Goal: Task Accomplishment & Management: Use online tool/utility

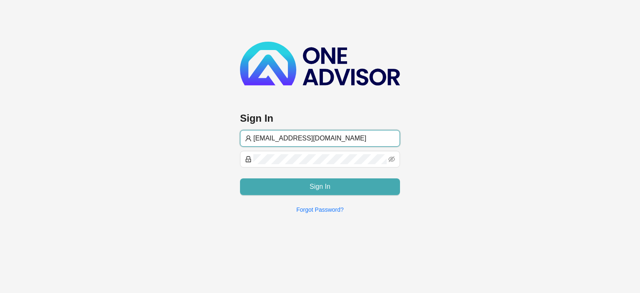
type input "[EMAIL_ADDRESS][DOMAIN_NAME]"
click at [280, 186] on button "Sign In" at bounding box center [320, 186] width 160 height 17
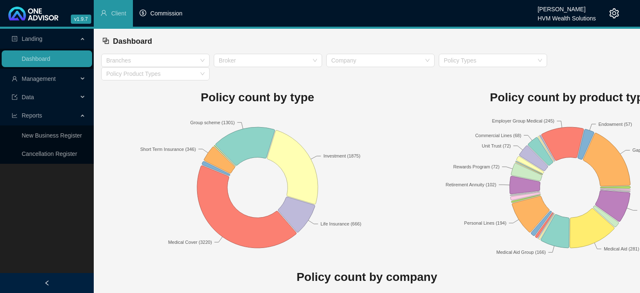
click at [179, 14] on span "Commission" at bounding box center [167, 13] width 32 height 7
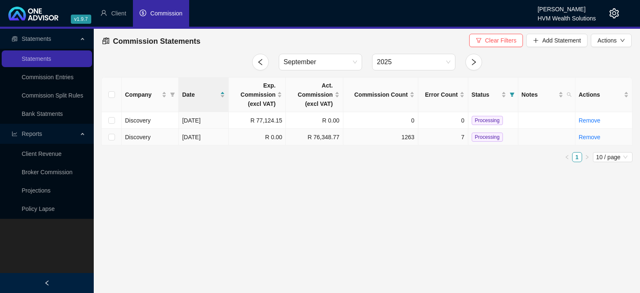
click at [357, 138] on td "1263" at bounding box center [381, 137] width 75 height 17
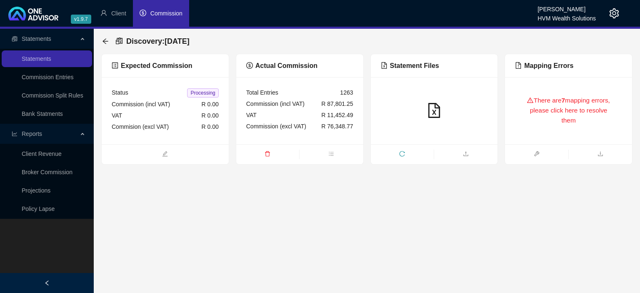
click at [547, 121] on div "There are 7 mapping errors, please click here to resolve them" at bounding box center [568, 110] width 107 height 47
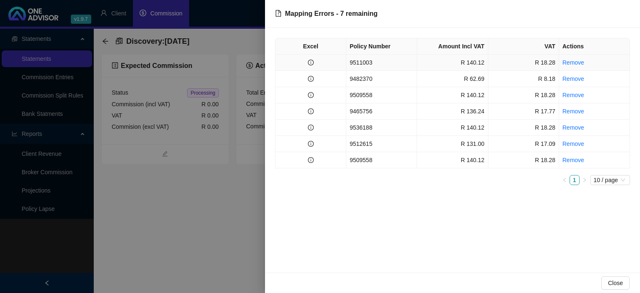
click at [353, 66] on td "9511003" at bounding box center [381, 63] width 71 height 16
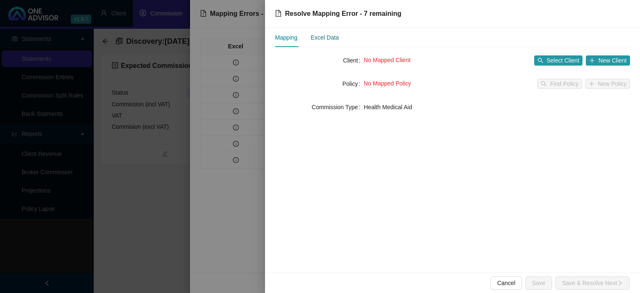
click at [329, 34] on div "Excel Data" at bounding box center [325, 37] width 28 height 9
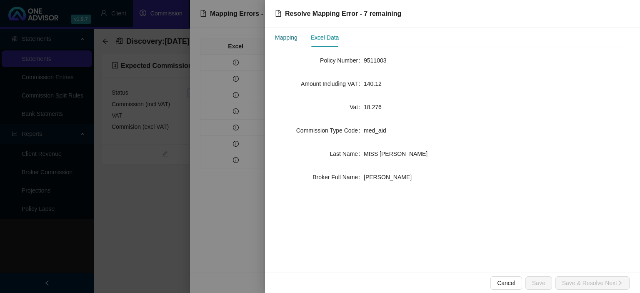
click at [293, 37] on div "Mapping" at bounding box center [286, 37] width 23 height 9
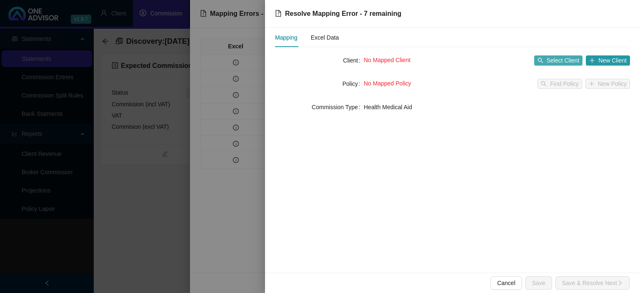
click at [573, 60] on span "Select Client" at bounding box center [563, 60] width 33 height 9
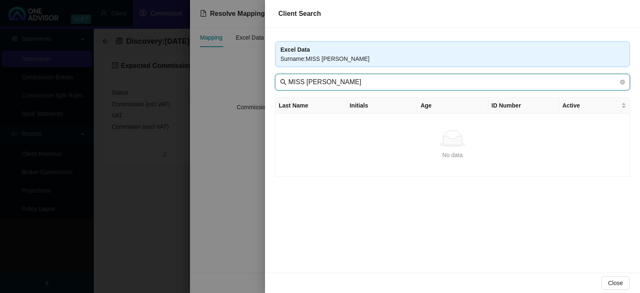
drag, startPoint x: 311, startPoint y: 84, endPoint x: 213, endPoint y: 83, distance: 98.8
click at [289, 83] on input "MISS [PERSON_NAME]" at bounding box center [454, 82] width 330 height 10
type input "NAICKER"
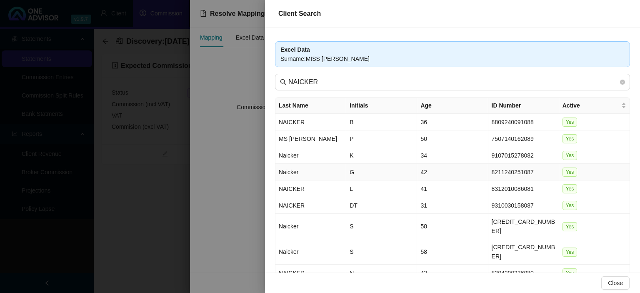
click at [320, 169] on td "Naicker" at bounding box center [311, 172] width 71 height 17
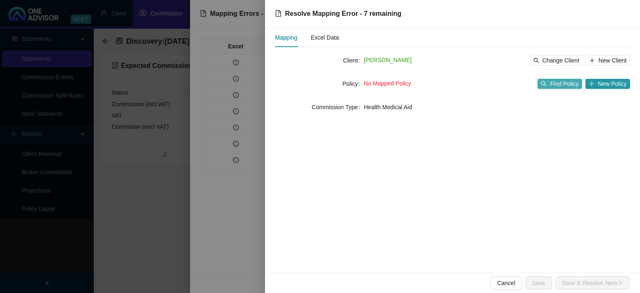
click at [554, 82] on span "Find Policy" at bounding box center [564, 83] width 28 height 9
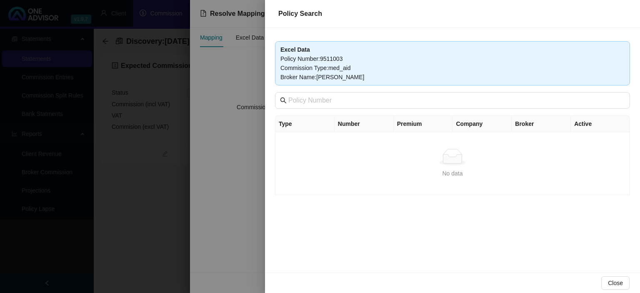
click at [240, 151] on div at bounding box center [320, 146] width 640 height 293
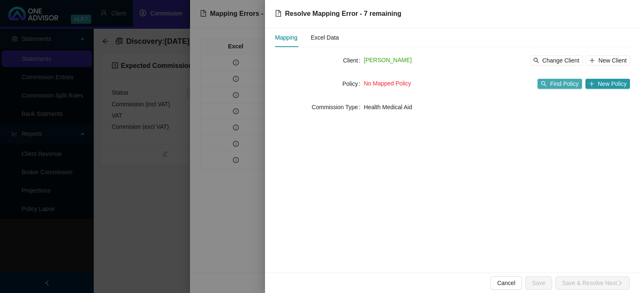
click at [552, 84] on button "Find Policy" at bounding box center [560, 84] width 44 height 10
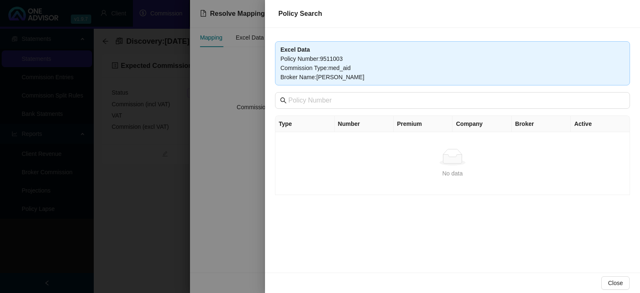
click at [214, 206] on div at bounding box center [320, 146] width 640 height 293
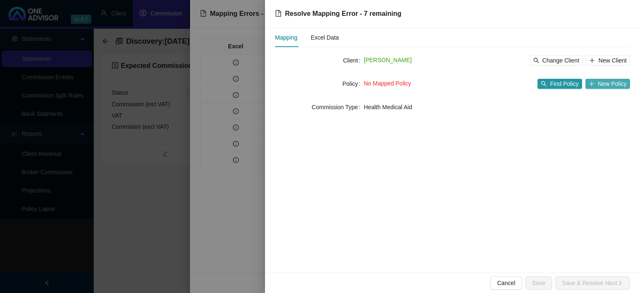
click at [591, 87] on icon "plus" at bounding box center [592, 84] width 6 height 6
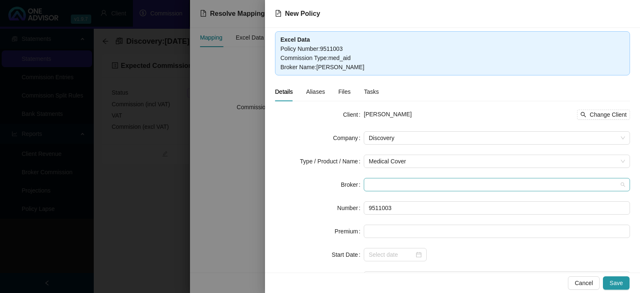
click at [383, 184] on span at bounding box center [497, 184] width 256 height 13
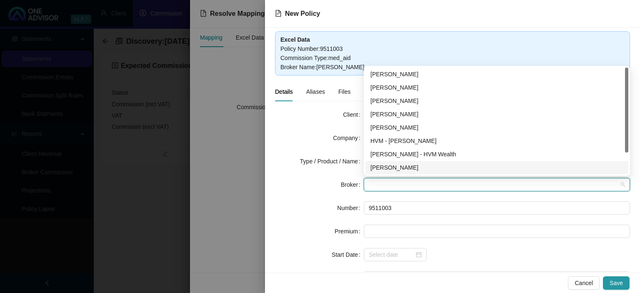
click at [391, 167] on div "[PERSON_NAME]" at bounding box center [497, 167] width 253 height 9
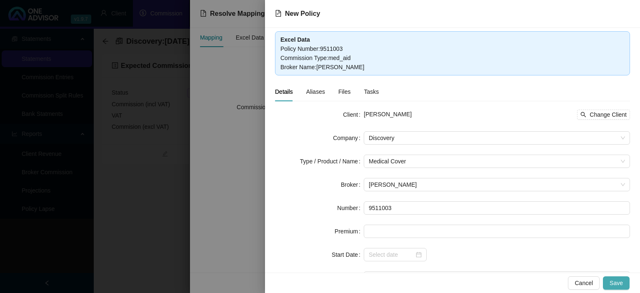
click at [620, 281] on span "Save" at bounding box center [616, 282] width 13 height 9
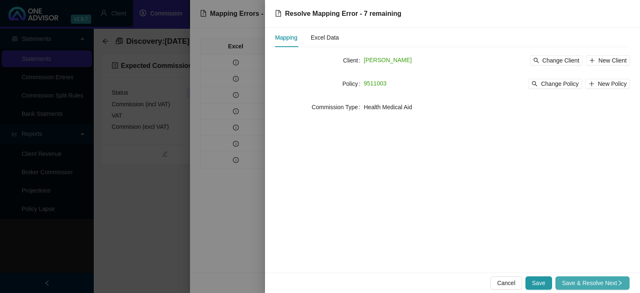
click at [580, 286] on span "Save & Resolve Next" at bounding box center [592, 282] width 61 height 9
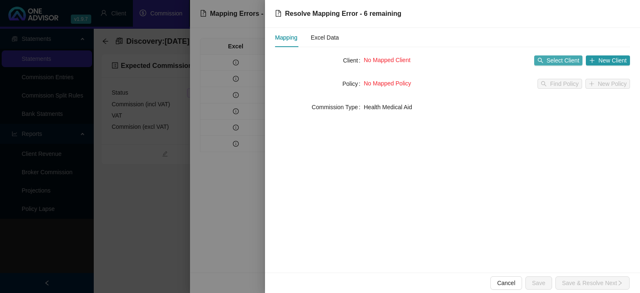
click at [553, 58] on span "Select Client" at bounding box center [563, 60] width 33 height 9
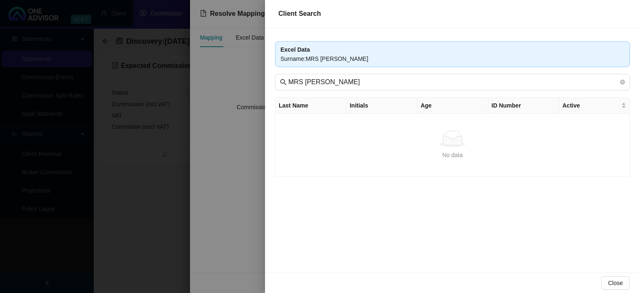
drag, startPoint x: 380, startPoint y: 83, endPoint x: 299, endPoint y: 93, distance: 82.4
click at [299, 93] on div "Excel Data Surname : MRS [PERSON_NAME] MRS [PERSON_NAME] Last Name Initials Age…" at bounding box center [452, 150] width 375 height 245
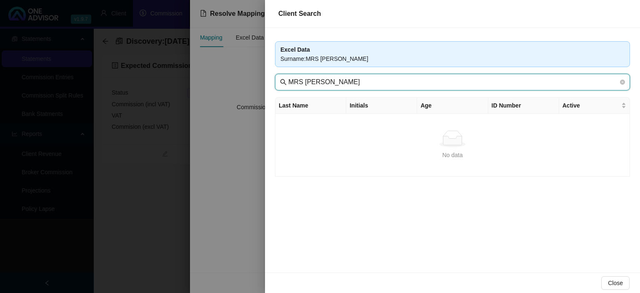
drag, startPoint x: 310, startPoint y: 80, endPoint x: 231, endPoint y: 80, distance: 78.8
click at [289, 80] on input "MRS [PERSON_NAME]" at bounding box center [454, 82] width 330 height 10
type input "MAHARAJ"
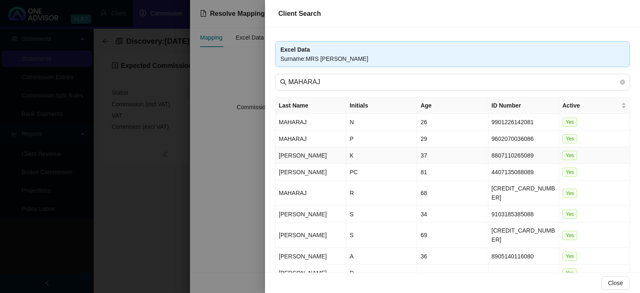
click at [296, 152] on td "[PERSON_NAME]" at bounding box center [311, 155] width 71 height 17
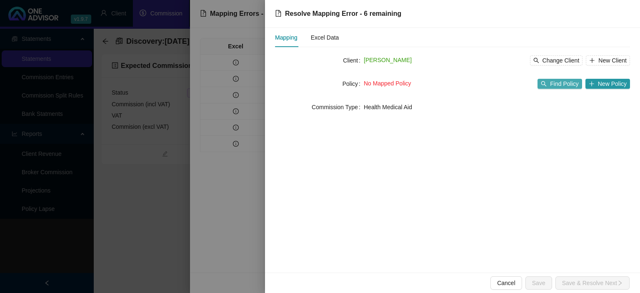
click at [554, 85] on span "Find Policy" at bounding box center [564, 83] width 28 height 9
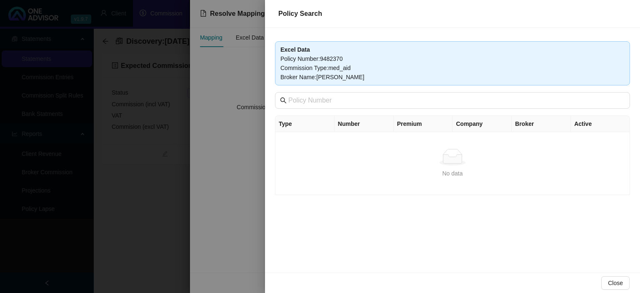
click at [236, 181] on div at bounding box center [320, 146] width 640 height 293
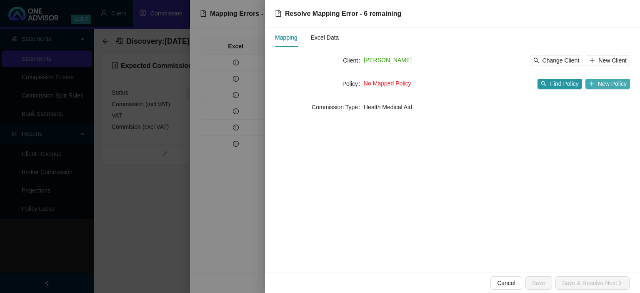
click at [605, 82] on span "New Policy" at bounding box center [612, 83] width 29 height 9
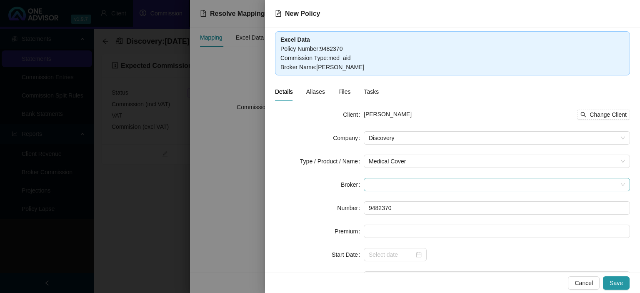
click at [379, 185] on span at bounding box center [497, 184] width 256 height 13
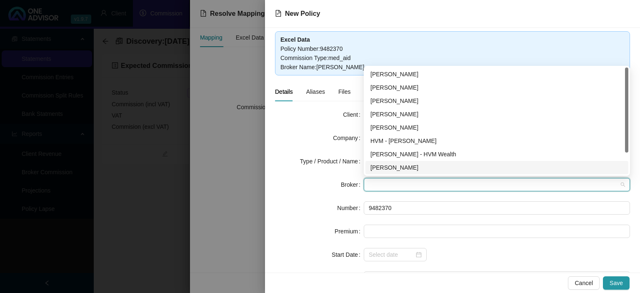
click at [384, 168] on div "[PERSON_NAME]" at bounding box center [497, 167] width 253 height 9
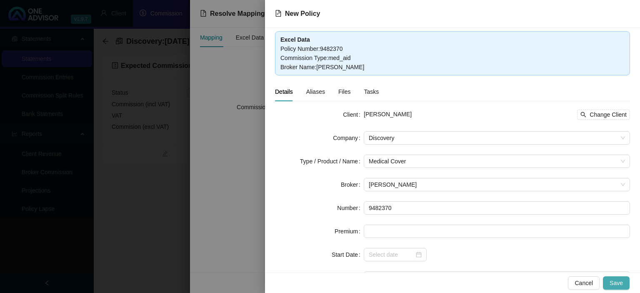
click at [612, 286] on span "Save" at bounding box center [616, 282] width 13 height 9
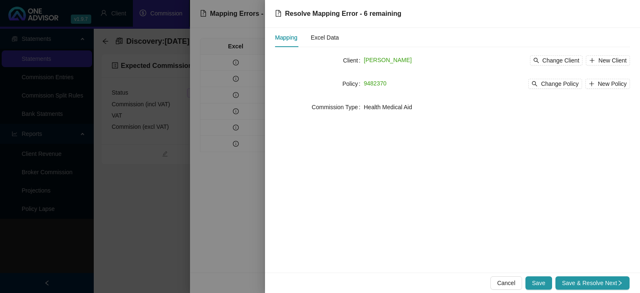
click at [613, 284] on span "Save & Resolve Next" at bounding box center [592, 282] width 61 height 9
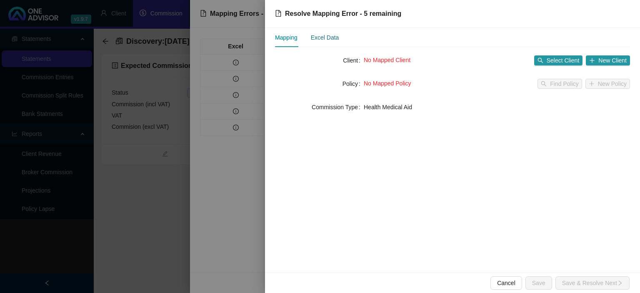
click at [331, 39] on div "Excel Data" at bounding box center [325, 37] width 28 height 9
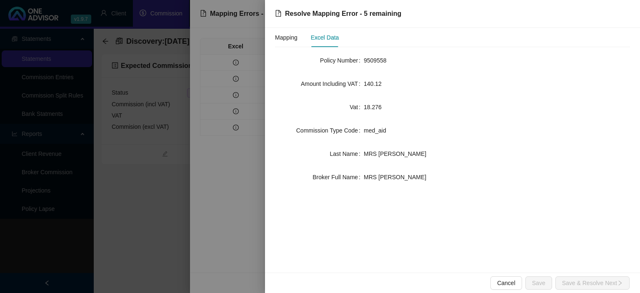
click at [232, 174] on div at bounding box center [320, 146] width 640 height 293
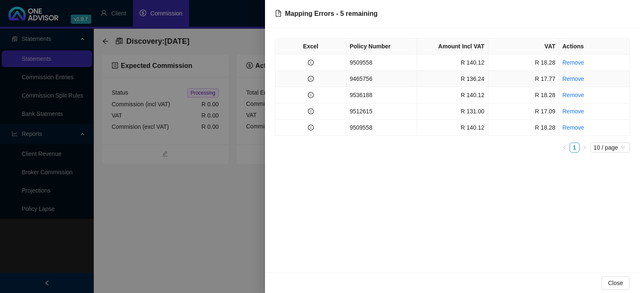
click at [346, 79] on td "9465756" at bounding box center [381, 79] width 71 height 16
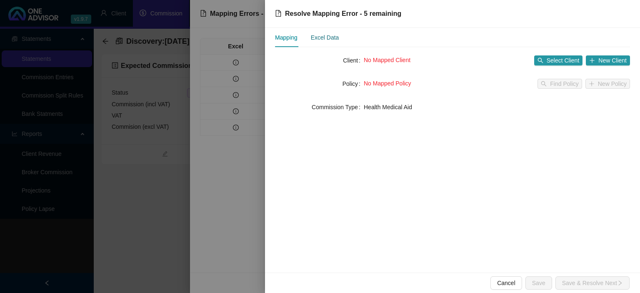
click at [326, 33] on div "Excel Data" at bounding box center [325, 37] width 28 height 9
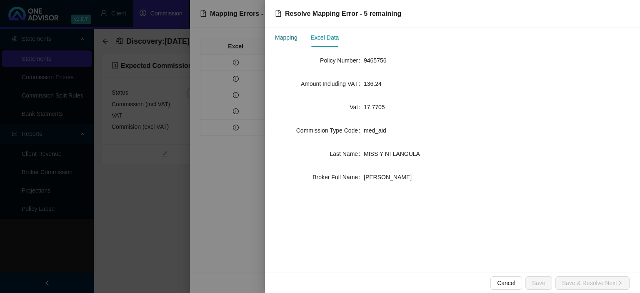
click at [289, 40] on div "Mapping" at bounding box center [286, 37] width 23 height 9
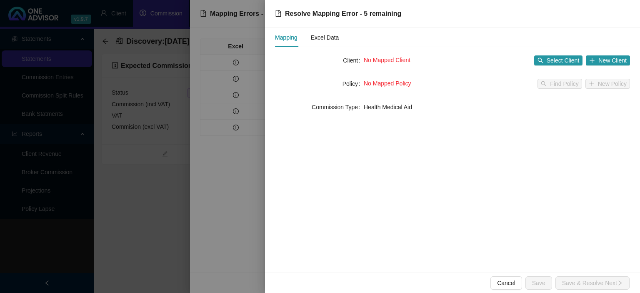
click at [554, 66] on div "No Mapped Client Select Client New Client" at bounding box center [497, 60] width 266 height 13
click at [552, 60] on span "Select Client" at bounding box center [563, 60] width 33 height 9
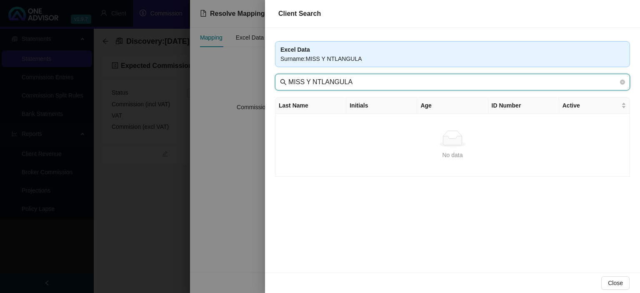
drag, startPoint x: 309, startPoint y: 82, endPoint x: 175, endPoint y: 78, distance: 134.7
click at [289, 78] on input "MISS Y NTLANGULA" at bounding box center [454, 82] width 330 height 10
type input "NTLANGULA"
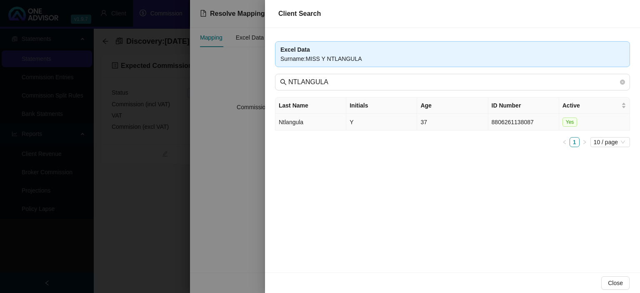
click at [348, 125] on td "Y" at bounding box center [381, 122] width 71 height 17
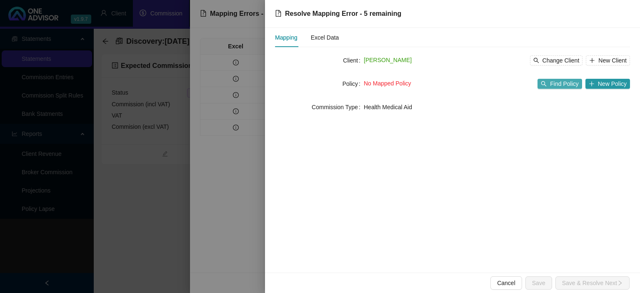
click at [565, 82] on span "Find Policy" at bounding box center [564, 83] width 28 height 9
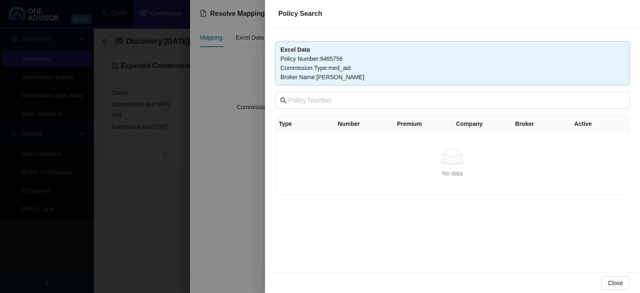
click at [253, 176] on div at bounding box center [320, 146] width 640 height 293
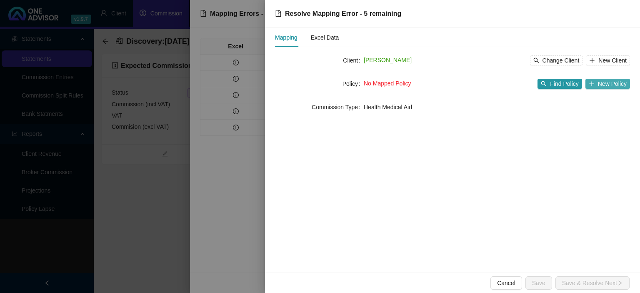
click at [592, 83] on icon "plus" at bounding box center [592, 84] width 6 height 6
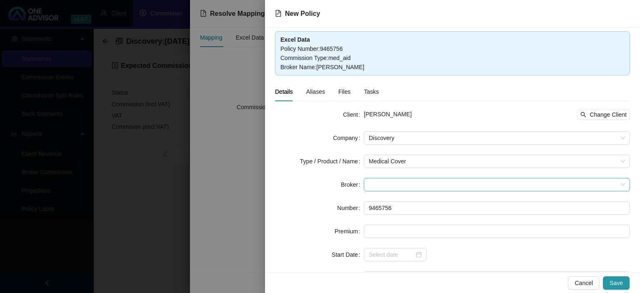
click at [388, 188] on span at bounding box center [497, 184] width 256 height 13
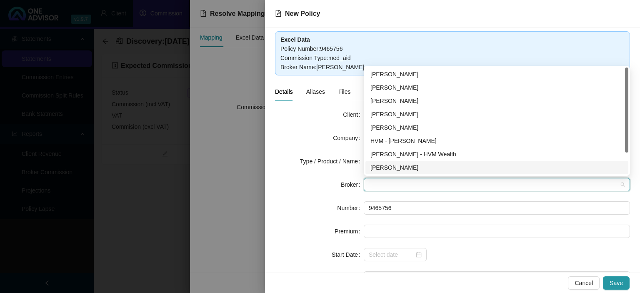
click at [387, 166] on div "[PERSON_NAME]" at bounding box center [497, 167] width 253 height 9
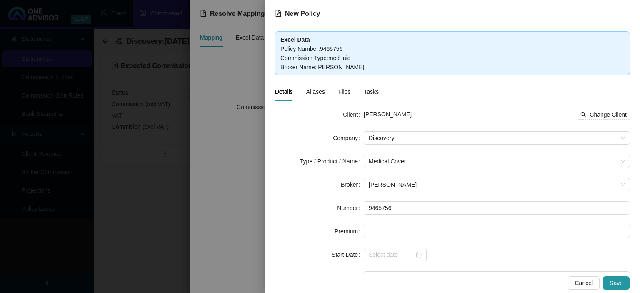
click at [612, 276] on div "Cancel Save" at bounding box center [452, 283] width 375 height 20
click at [613, 281] on span "Save" at bounding box center [616, 282] width 13 height 9
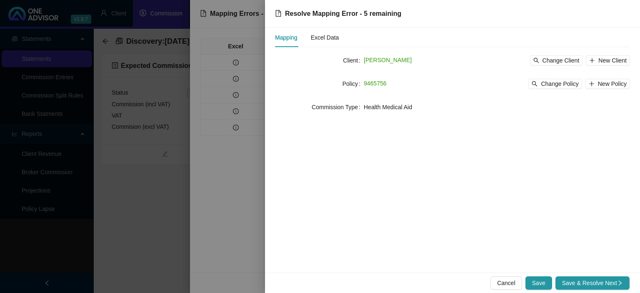
click at [614, 281] on span "Save & Resolve Next" at bounding box center [592, 282] width 61 height 9
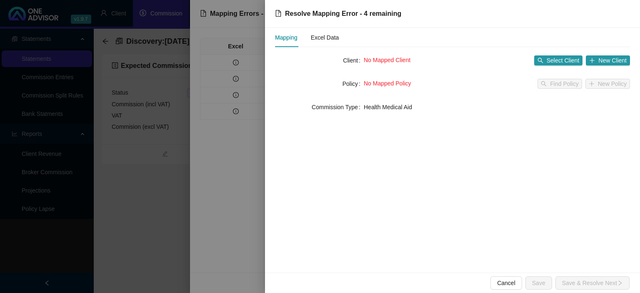
click at [224, 155] on div at bounding box center [320, 146] width 640 height 293
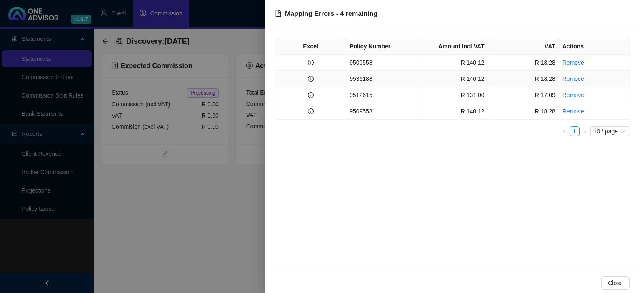
click at [348, 79] on td "9536188" at bounding box center [381, 79] width 71 height 16
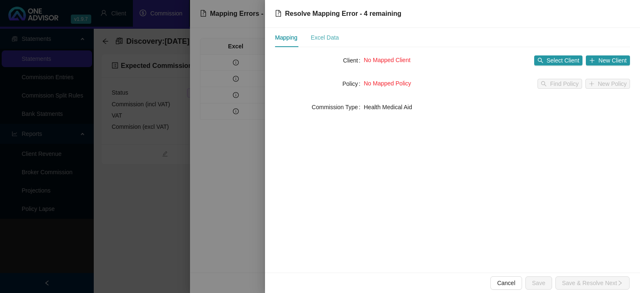
click at [327, 32] on div "Excel Data" at bounding box center [325, 37] width 28 height 19
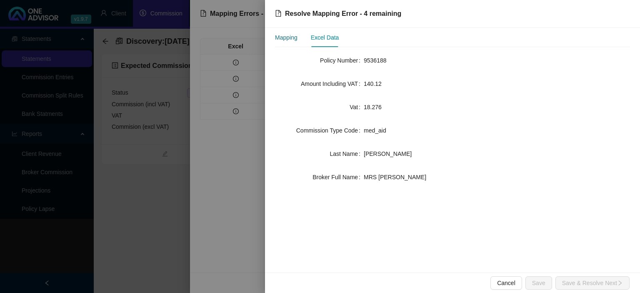
click at [292, 38] on div "Mapping" at bounding box center [286, 37] width 23 height 9
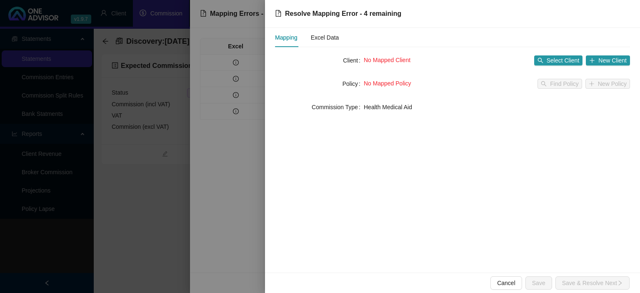
click at [239, 168] on div at bounding box center [320, 146] width 640 height 293
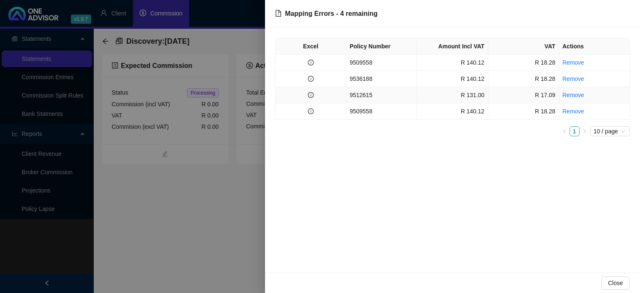
click at [365, 98] on td "9512615" at bounding box center [381, 95] width 71 height 16
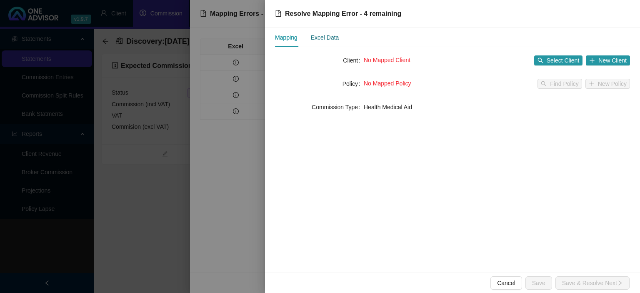
click at [319, 40] on div "Excel Data" at bounding box center [325, 37] width 28 height 9
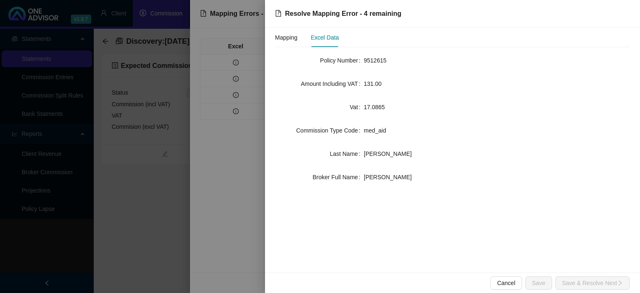
click at [226, 209] on div at bounding box center [320, 146] width 640 height 293
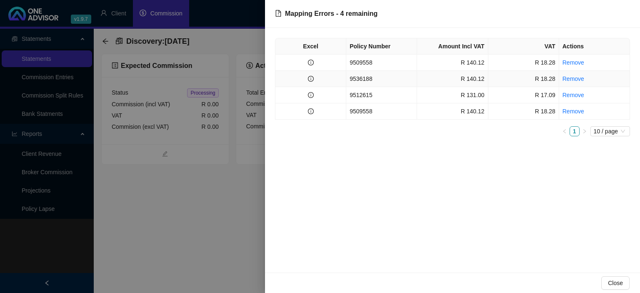
click at [364, 78] on td "9536188" at bounding box center [381, 79] width 71 height 16
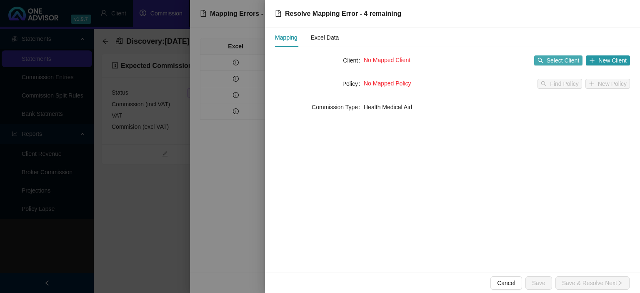
click at [549, 61] on span "Select Client" at bounding box center [563, 60] width 33 height 9
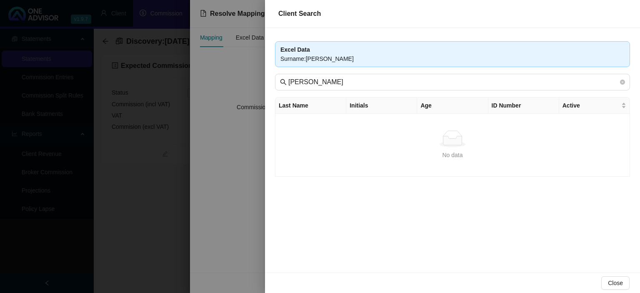
click at [233, 184] on div at bounding box center [320, 146] width 640 height 293
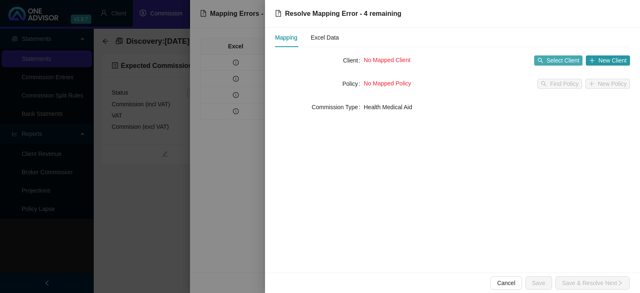
click at [572, 61] on span "Select Client" at bounding box center [563, 60] width 33 height 9
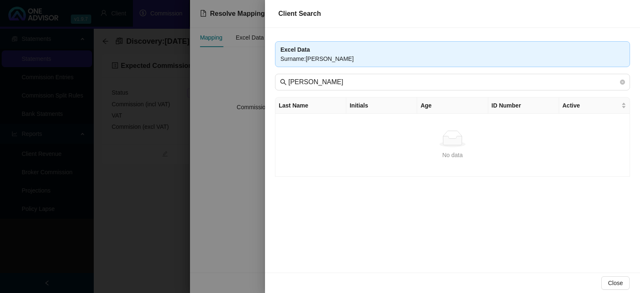
click at [246, 164] on div at bounding box center [320, 146] width 640 height 293
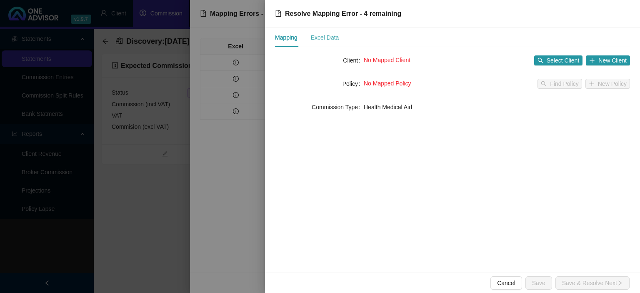
click at [317, 43] on div "Excel Data" at bounding box center [325, 37] width 28 height 19
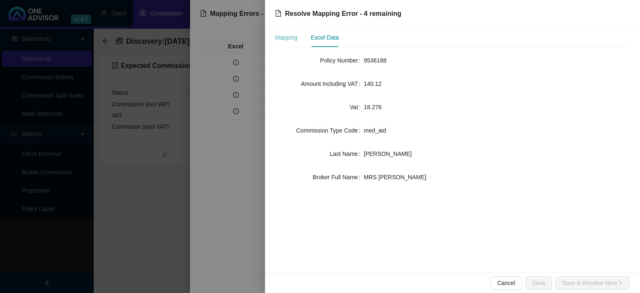
click at [291, 43] on div "Mapping" at bounding box center [286, 37] width 23 height 19
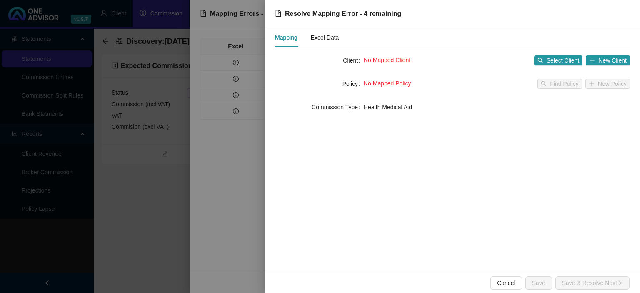
click at [236, 162] on div at bounding box center [320, 146] width 640 height 293
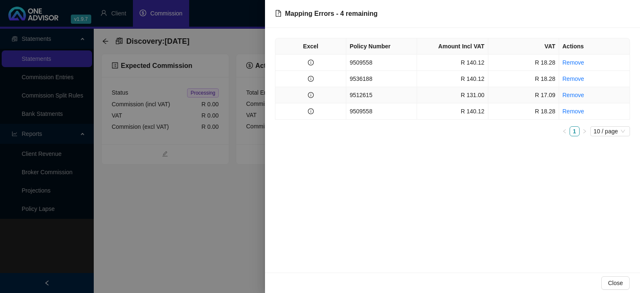
click at [349, 95] on td "9512615" at bounding box center [381, 95] width 71 height 16
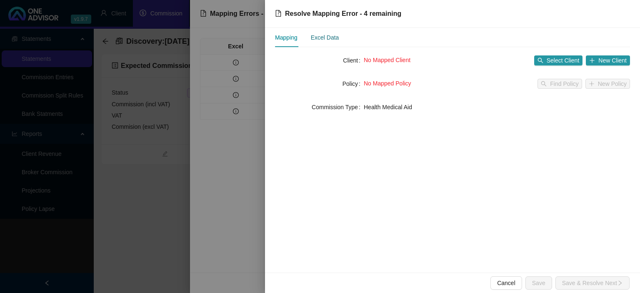
click at [329, 40] on div "Excel Data" at bounding box center [325, 37] width 28 height 9
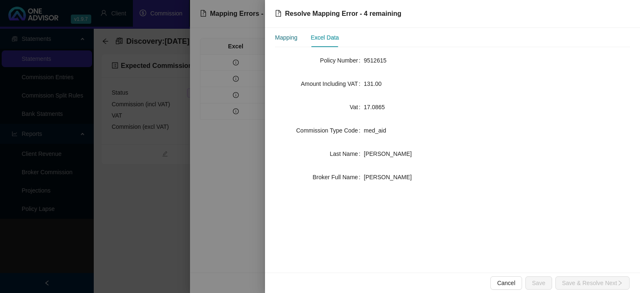
click at [295, 40] on div "Mapping" at bounding box center [286, 37] width 23 height 9
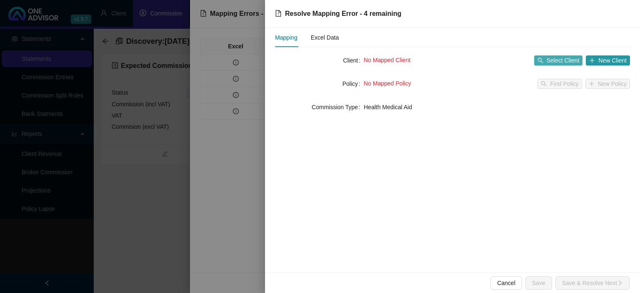
click at [560, 63] on span "Select Client" at bounding box center [563, 60] width 33 height 9
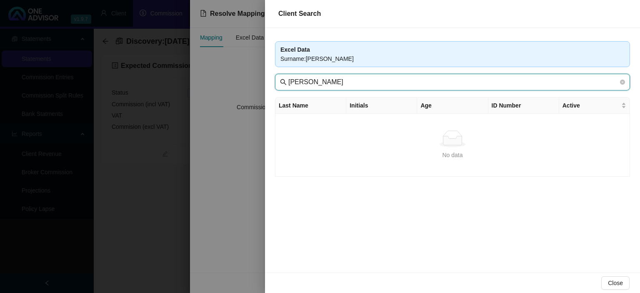
drag, startPoint x: 316, startPoint y: 81, endPoint x: 208, endPoint y: 79, distance: 108.0
click at [289, 79] on input "[PERSON_NAME]" at bounding box center [454, 82] width 330 height 10
type input "[PERSON_NAME]"
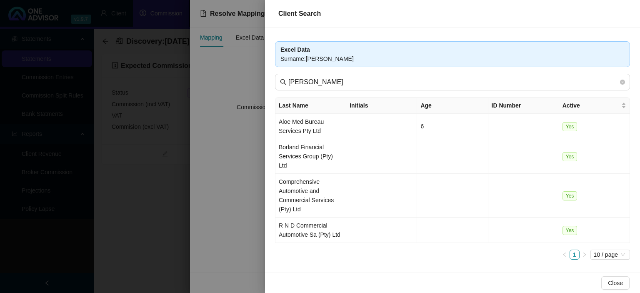
click at [260, 258] on div at bounding box center [320, 146] width 640 height 293
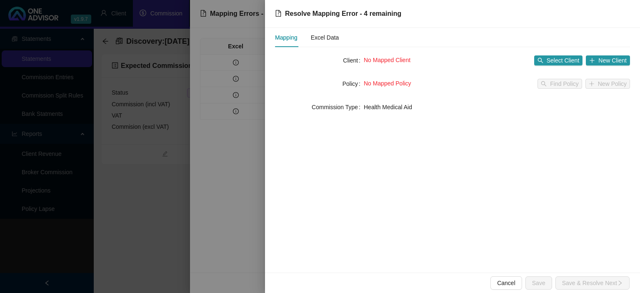
click at [260, 258] on div at bounding box center [320, 146] width 640 height 293
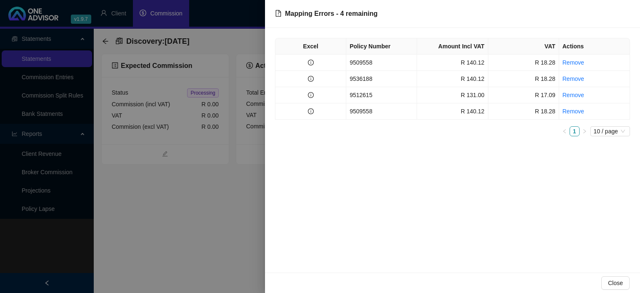
click at [260, 258] on div at bounding box center [320, 146] width 640 height 293
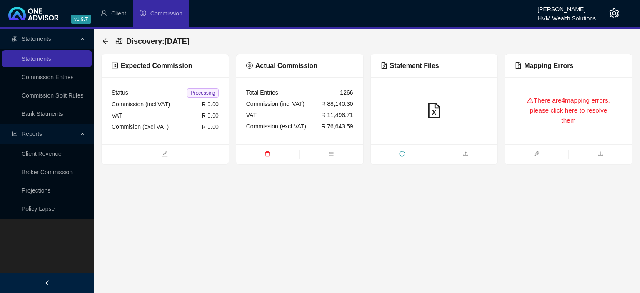
click at [536, 99] on div "There are 4 mapping errors, please click here to resolve them" at bounding box center [568, 110] width 107 height 47
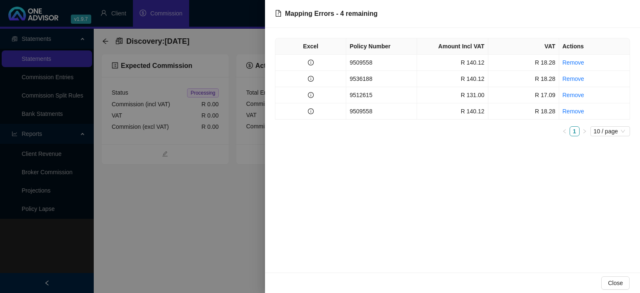
click at [391, 95] on td "9512615" at bounding box center [381, 95] width 71 height 16
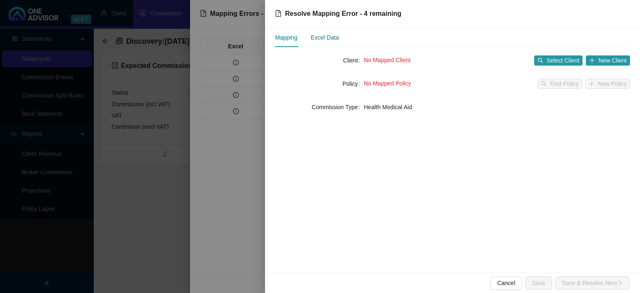
click at [325, 40] on div "Excel Data" at bounding box center [325, 37] width 28 height 9
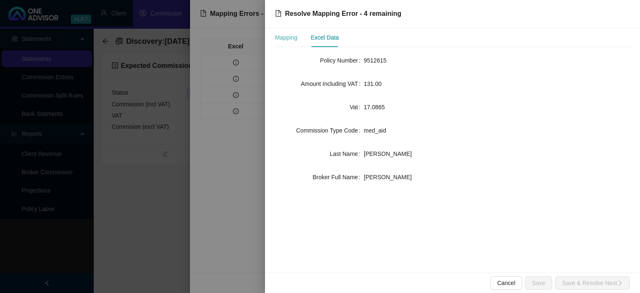
click at [289, 42] on div "Mapping" at bounding box center [286, 37] width 23 height 19
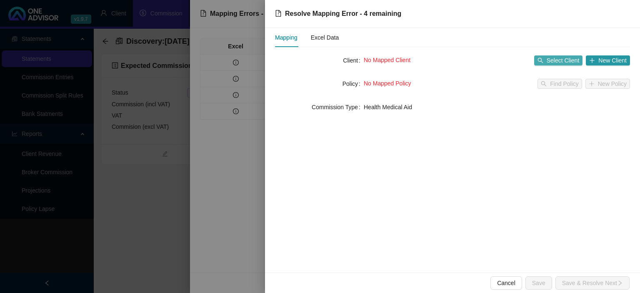
click at [565, 62] on span "Select Client" at bounding box center [563, 60] width 33 height 9
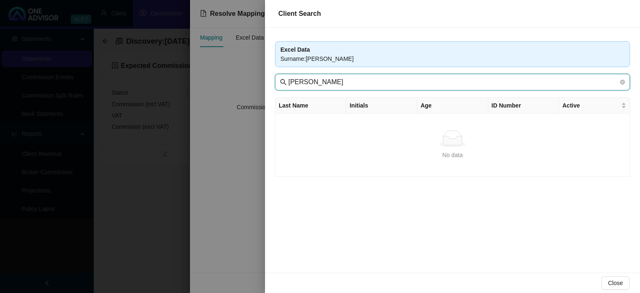
drag, startPoint x: 314, startPoint y: 82, endPoint x: 229, endPoint y: 79, distance: 84.3
click at [289, 79] on input "[PERSON_NAME]" at bounding box center [454, 82] width 330 height 10
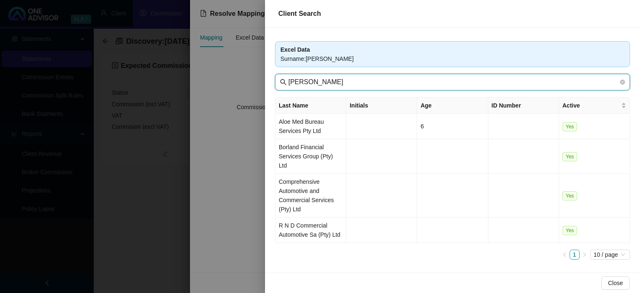
click at [309, 82] on input "[PERSON_NAME]" at bounding box center [454, 82] width 330 height 10
type input "DAVE"
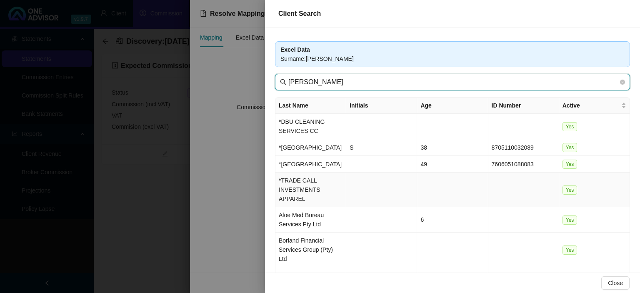
scroll to position [119, 0]
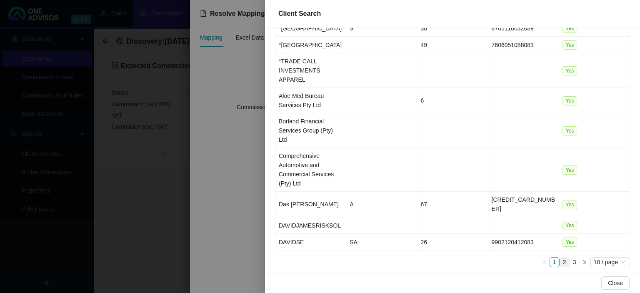
click at [567, 258] on link "2" at bounding box center [564, 262] width 9 height 9
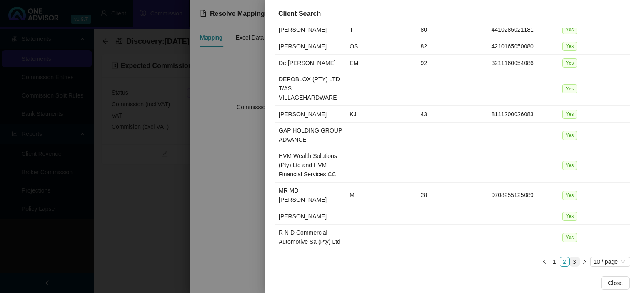
click at [572, 257] on link "3" at bounding box center [574, 261] width 9 height 9
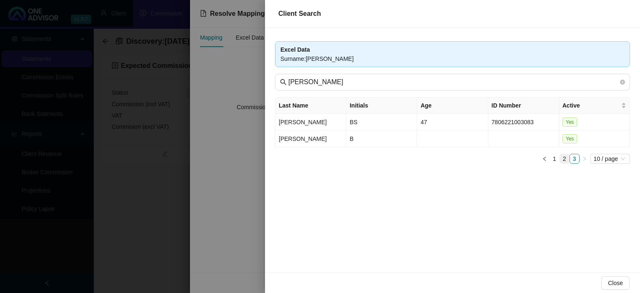
click at [565, 160] on link "2" at bounding box center [564, 158] width 9 height 9
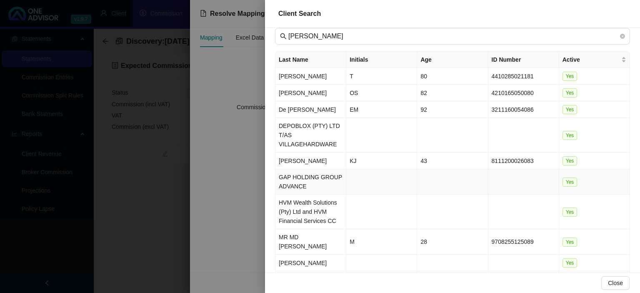
scroll to position [93, 0]
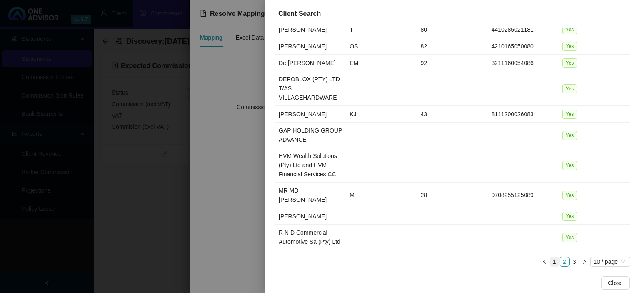
click at [556, 257] on link "1" at bounding box center [554, 261] width 9 height 9
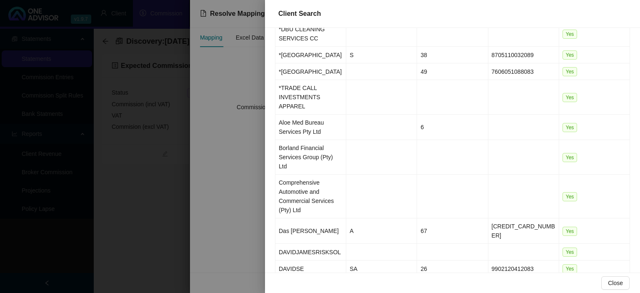
click at [161, 221] on div at bounding box center [320, 146] width 640 height 293
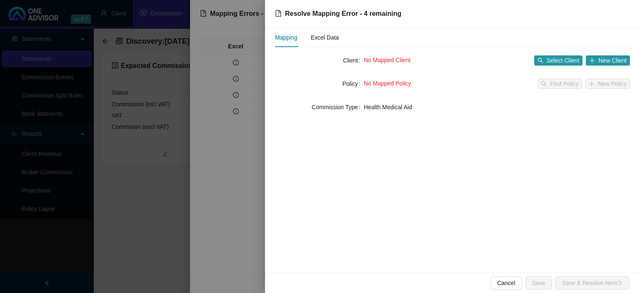
click at [161, 221] on div at bounding box center [320, 146] width 640 height 293
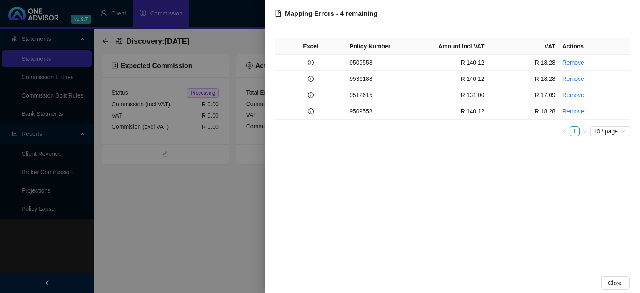
click at [161, 221] on div at bounding box center [320, 146] width 640 height 293
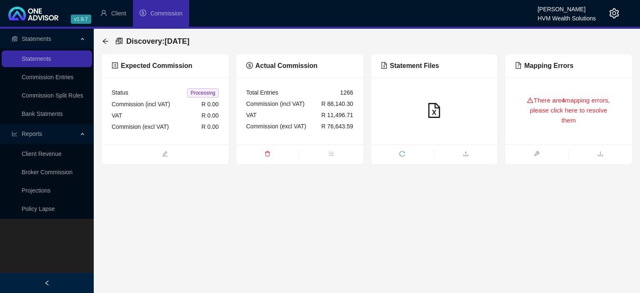
click at [574, 113] on div "There are 4 mapping errors, please click here to resolve them" at bounding box center [568, 110] width 107 height 47
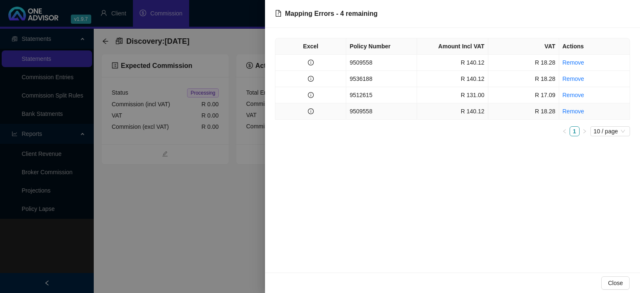
click at [366, 115] on td "9509558" at bounding box center [381, 111] width 71 height 16
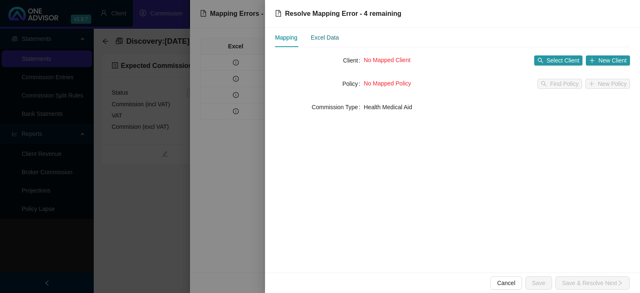
click at [328, 38] on div "Excel Data" at bounding box center [325, 37] width 28 height 9
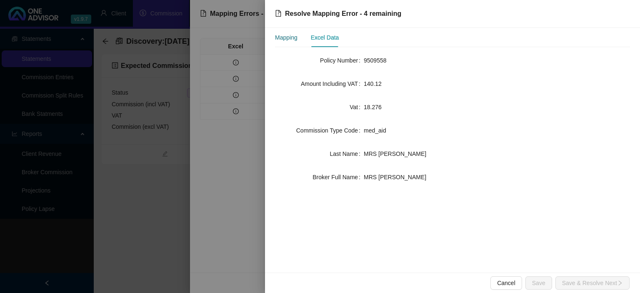
click at [293, 37] on div "Mapping" at bounding box center [286, 37] width 23 height 9
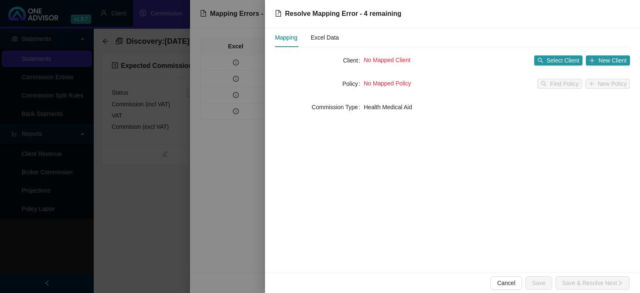
click at [118, 221] on div at bounding box center [320, 146] width 640 height 293
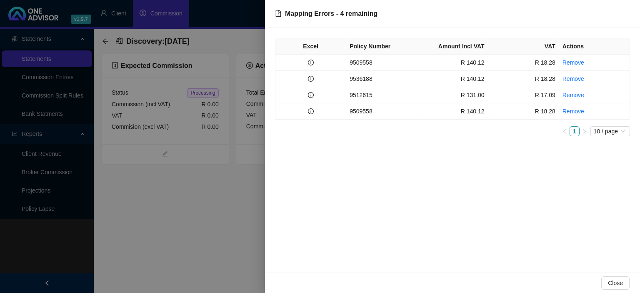
click at [118, 221] on div at bounding box center [320, 146] width 640 height 293
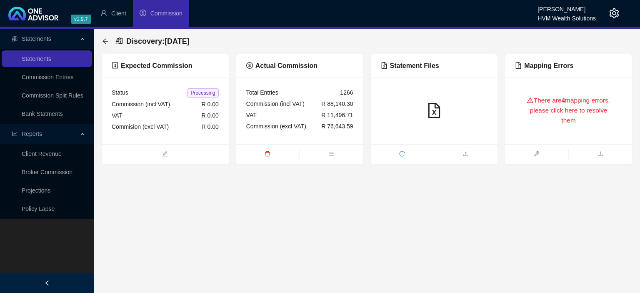
click at [118, 221] on main "Statements Statements Commission Entries Commission Split Rules Bank Statments …" at bounding box center [320, 161] width 640 height 264
click at [547, 109] on div "There are 4 mapping errors, please click here to resolve them" at bounding box center [568, 110] width 107 height 47
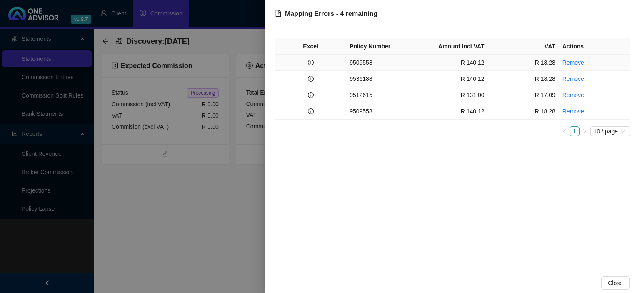
click at [366, 63] on td "9509558" at bounding box center [381, 63] width 71 height 16
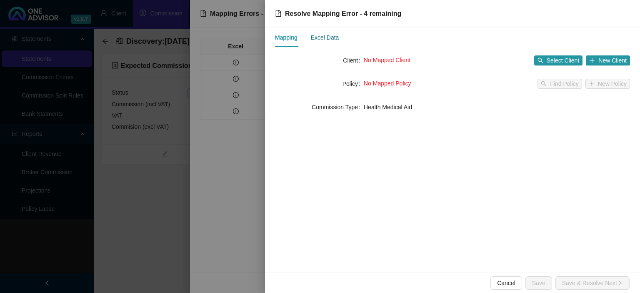
click at [316, 41] on div "Excel Data" at bounding box center [325, 37] width 28 height 9
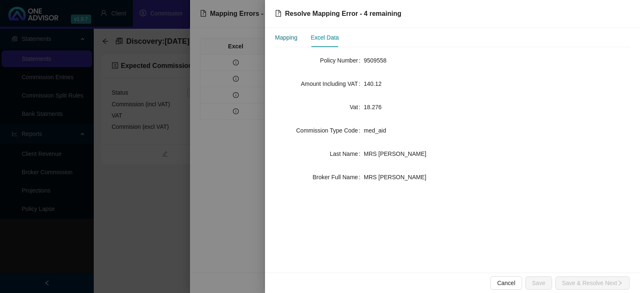
click at [296, 41] on div "Mapping" at bounding box center [286, 37] width 23 height 9
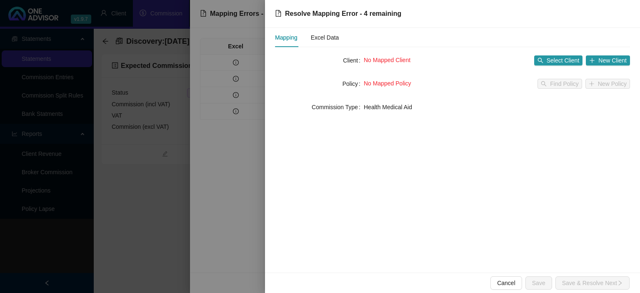
click at [251, 151] on div at bounding box center [320, 146] width 640 height 293
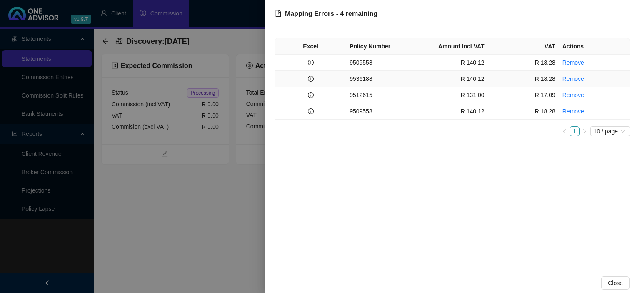
click at [388, 81] on td "9536188" at bounding box center [381, 79] width 71 height 16
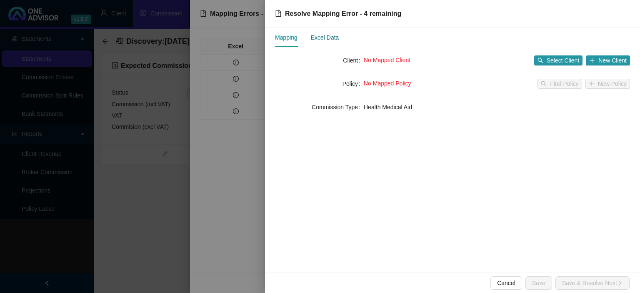
click at [332, 38] on div "Excel Data" at bounding box center [325, 37] width 28 height 9
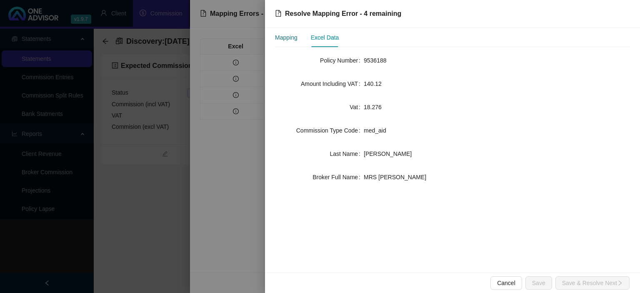
click at [283, 37] on div "Mapping" at bounding box center [286, 37] width 23 height 9
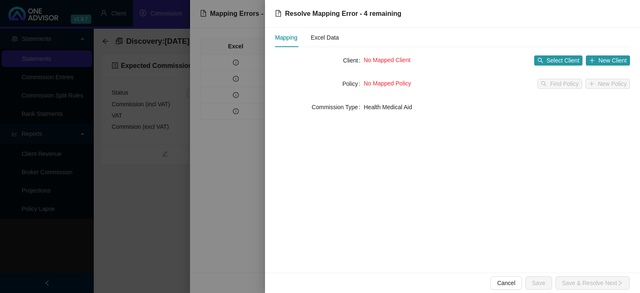
click at [233, 124] on div at bounding box center [320, 146] width 640 height 293
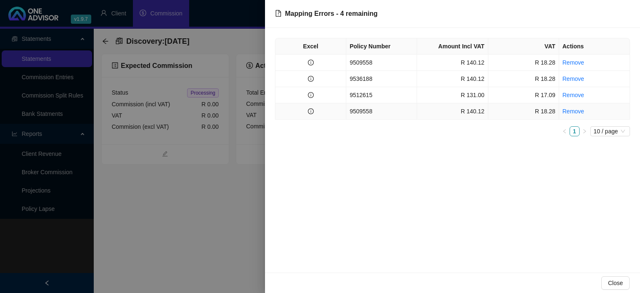
click at [348, 114] on td "9509558" at bounding box center [381, 111] width 71 height 16
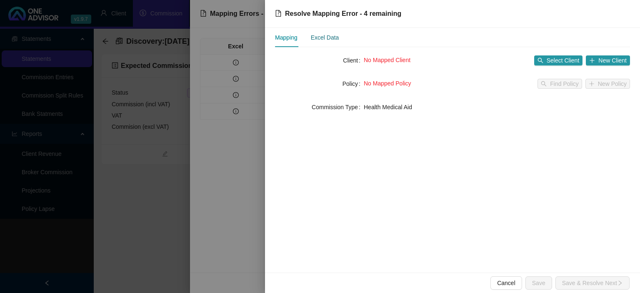
click at [321, 38] on div "Excel Data" at bounding box center [325, 37] width 28 height 9
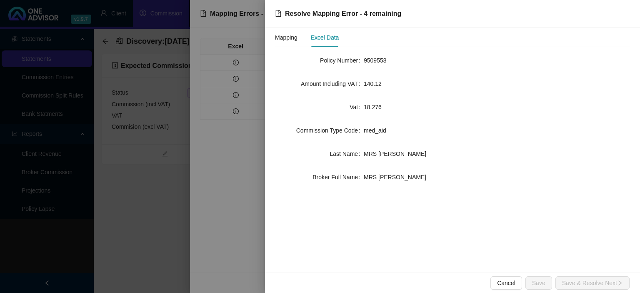
click at [218, 220] on div at bounding box center [320, 146] width 640 height 293
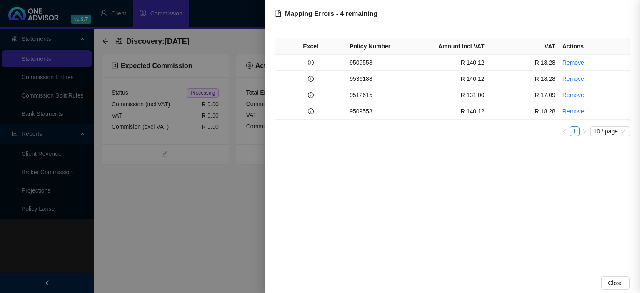
click at [218, 220] on div at bounding box center [320, 146] width 640 height 293
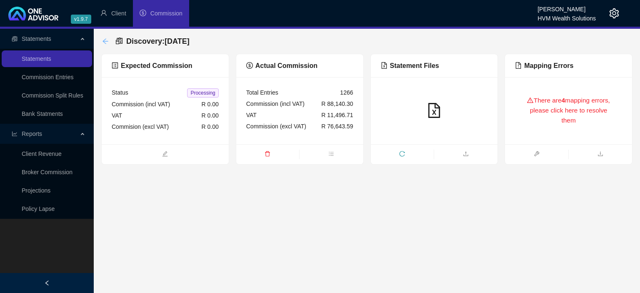
click at [106, 41] on icon "arrow-left" at bounding box center [105, 41] width 7 height 7
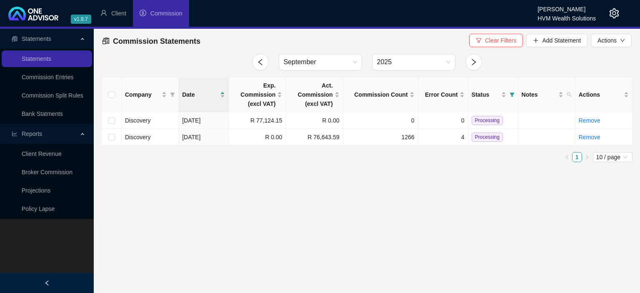
click at [613, 11] on icon "setting" at bounding box center [615, 13] width 10 height 10
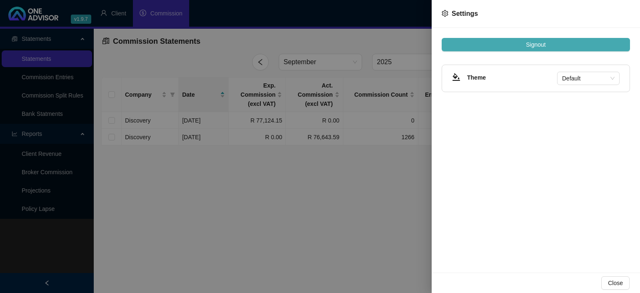
click at [534, 44] on span "Signout" at bounding box center [536, 44] width 20 height 9
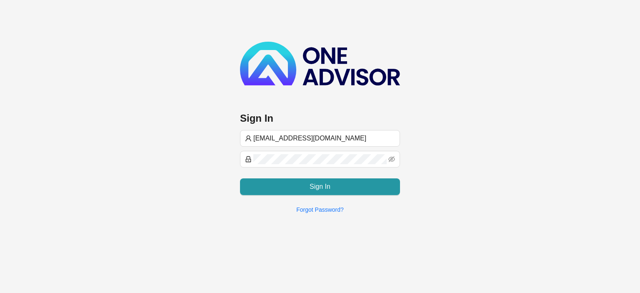
type input "[EMAIL_ADDRESS][DOMAIN_NAME]"
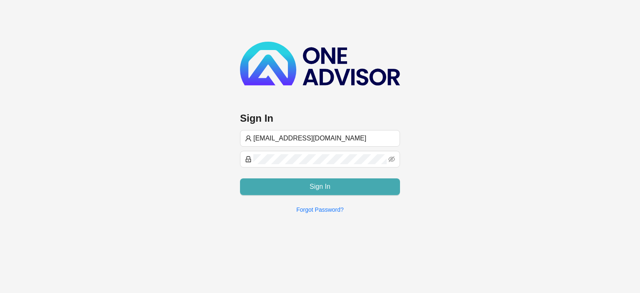
type input "[EMAIL_ADDRESS][DOMAIN_NAME]"
click at [281, 187] on button "Sign In" at bounding box center [320, 186] width 160 height 17
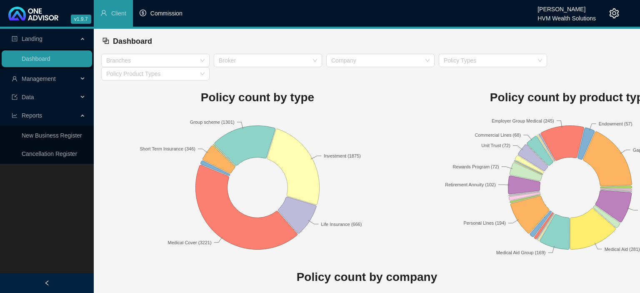
click at [171, 14] on span "Commission" at bounding box center [167, 13] width 32 height 7
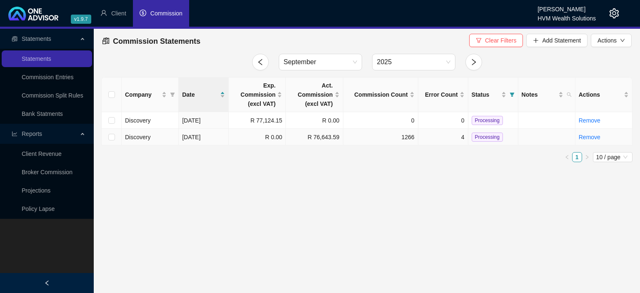
click at [243, 136] on td "R 0.00" at bounding box center [257, 137] width 57 height 17
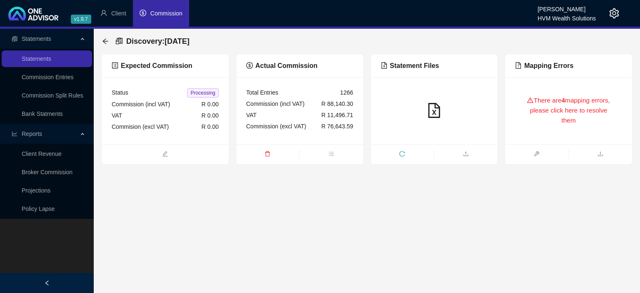
click at [544, 108] on div "There are 4 mapping errors, please click here to resolve them" at bounding box center [568, 110] width 107 height 47
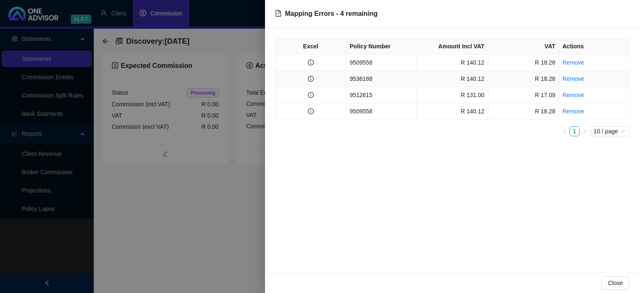
click at [369, 80] on td "9536188" at bounding box center [381, 79] width 71 height 16
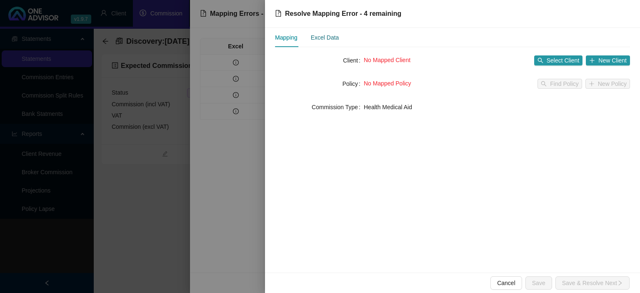
click at [334, 37] on div "Excel Data" at bounding box center [325, 37] width 28 height 9
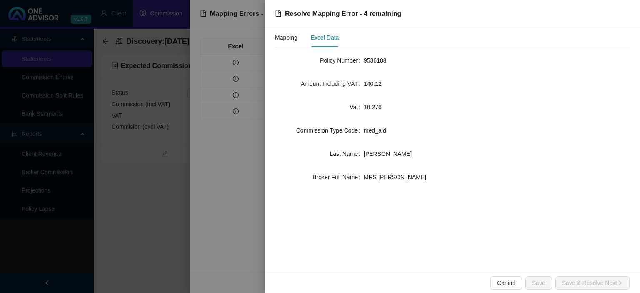
click at [243, 153] on div at bounding box center [320, 146] width 640 height 293
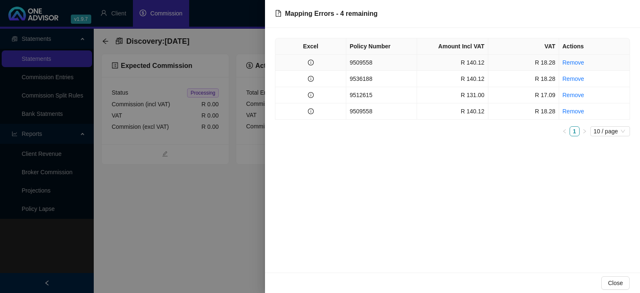
click at [346, 65] on td at bounding box center [311, 63] width 71 height 16
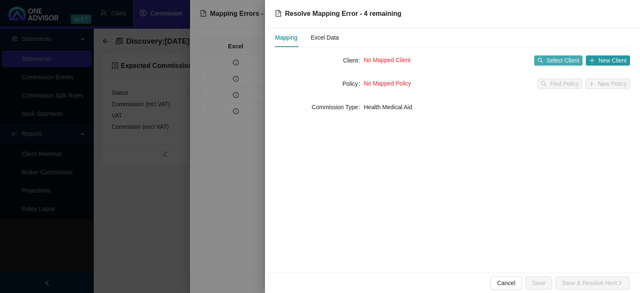
click at [556, 59] on span "Select Client" at bounding box center [563, 60] width 33 height 9
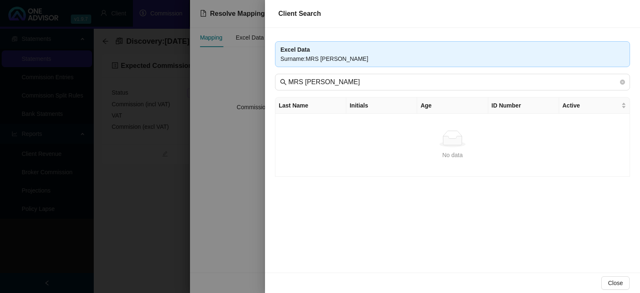
click at [234, 189] on div at bounding box center [320, 146] width 640 height 293
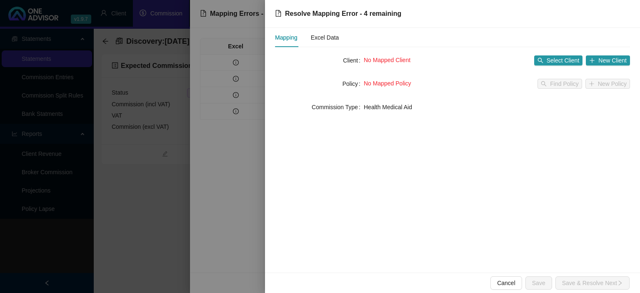
click at [233, 194] on div at bounding box center [320, 146] width 640 height 293
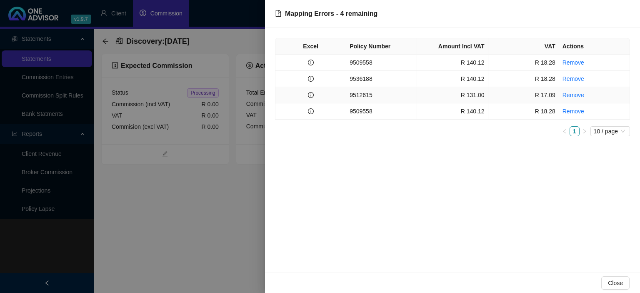
click at [386, 97] on td "9512615" at bounding box center [381, 95] width 71 height 16
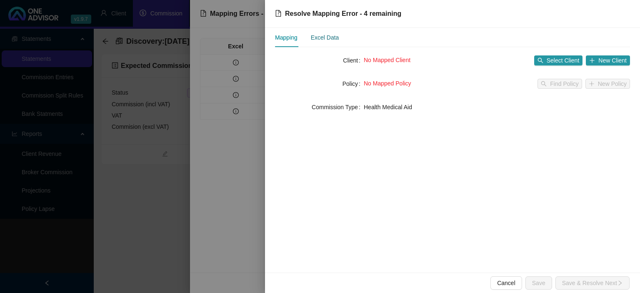
click at [324, 40] on div "Excel Data" at bounding box center [325, 37] width 28 height 9
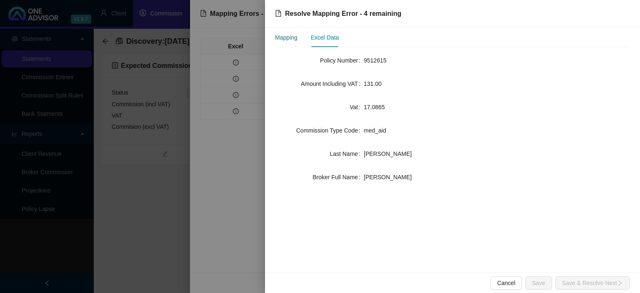
click at [291, 41] on div "Mapping" at bounding box center [286, 37] width 23 height 9
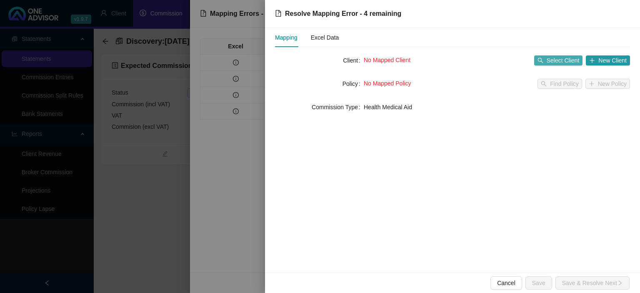
click at [551, 62] on span "Select Client" at bounding box center [563, 60] width 33 height 9
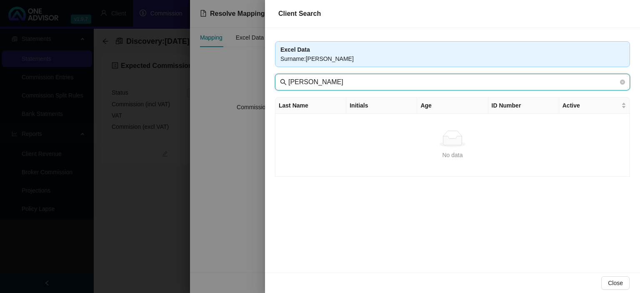
drag, startPoint x: 346, startPoint y: 81, endPoint x: 247, endPoint y: 81, distance: 99.6
click at [289, 81] on input "[PERSON_NAME]" at bounding box center [454, 82] width 330 height 10
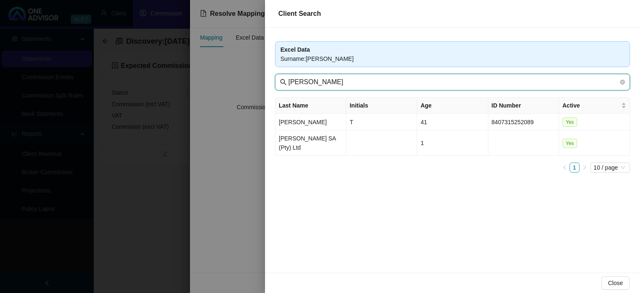
type input "benj"
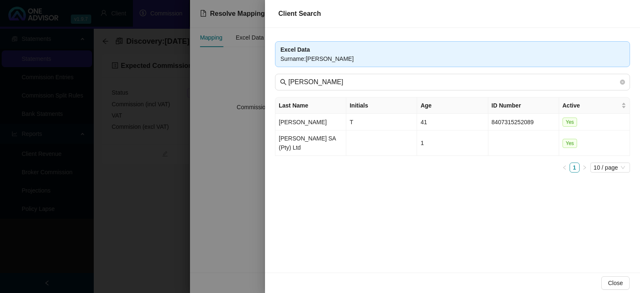
click at [176, 254] on div at bounding box center [320, 146] width 640 height 293
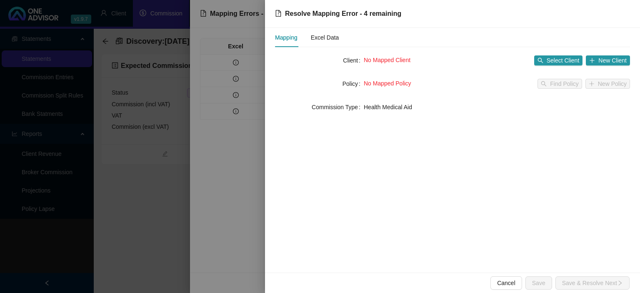
click at [176, 254] on div at bounding box center [320, 146] width 640 height 293
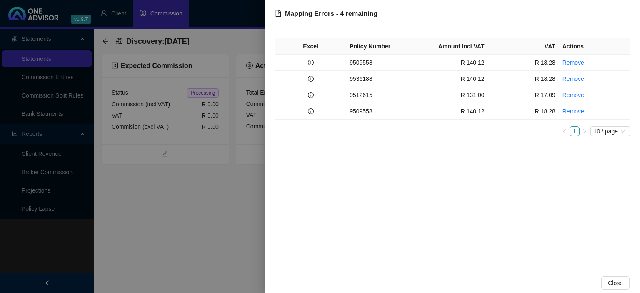
click at [176, 254] on div at bounding box center [320, 146] width 640 height 293
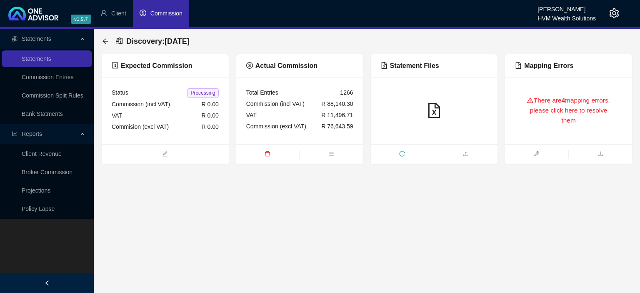
click at [617, 14] on icon "setting" at bounding box center [615, 13] width 10 height 10
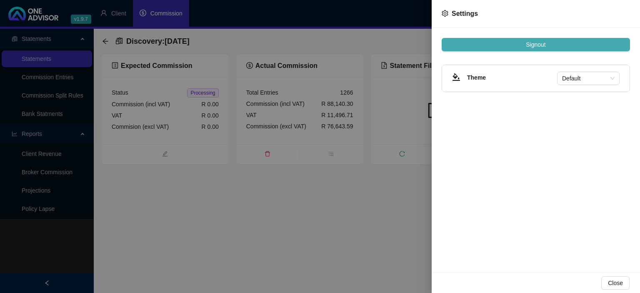
click at [541, 43] on span "Signout" at bounding box center [536, 44] width 20 height 9
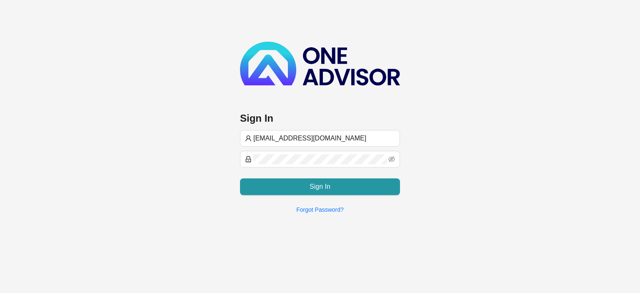
type input "[EMAIL_ADDRESS][DOMAIN_NAME]"
